Goal: Transaction & Acquisition: Subscribe to service/newsletter

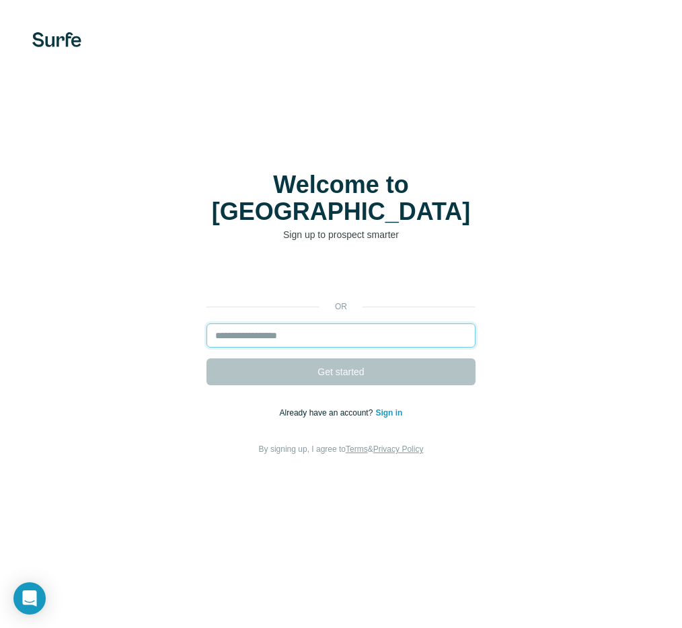
click at [324, 326] on input "email" at bounding box center [340, 336] width 269 height 24
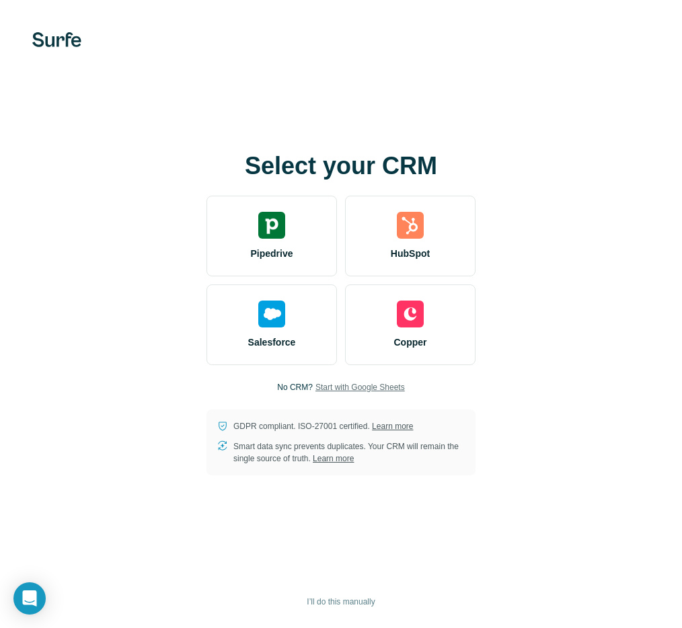
click at [385, 389] on span "Start with Google Sheets" at bounding box center [359, 387] width 89 height 12
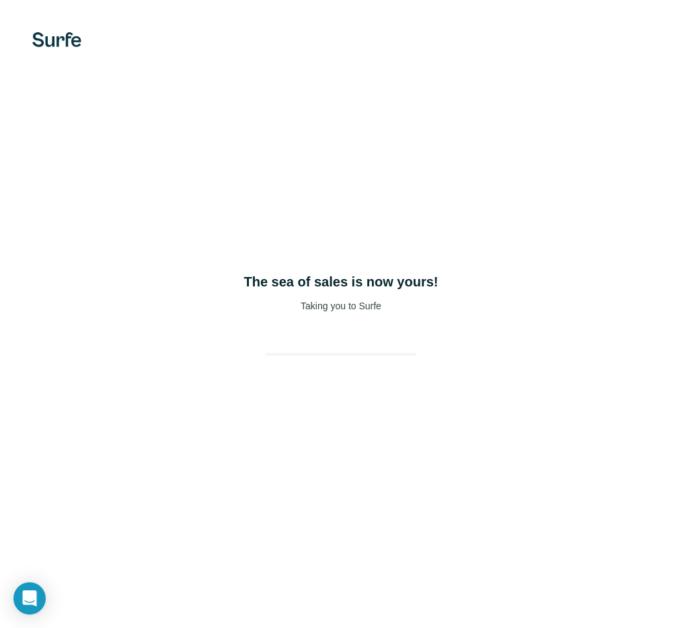
click at [494, 206] on div "The sea of sales is now yours! Taking you to Surfe" at bounding box center [341, 314] width 682 height 628
